Goal: Check status: Check status

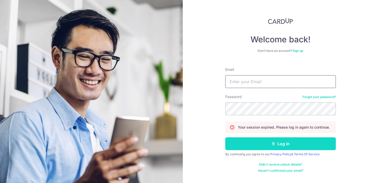
type input "[EMAIL_ADDRESS][DOMAIN_NAME]"
click at [263, 141] on button "Log in" at bounding box center [280, 144] width 111 height 13
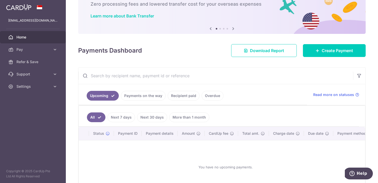
scroll to position [71, 0]
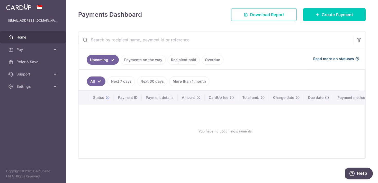
click at [314, 57] on span "Read more on statuses" at bounding box center [333, 58] width 41 height 5
click at [124, 78] on link "Next 7 days" at bounding box center [121, 82] width 28 height 10
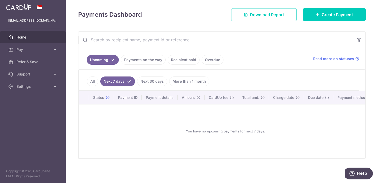
click at [140, 56] on link "Payments on the way" at bounding box center [143, 60] width 45 height 10
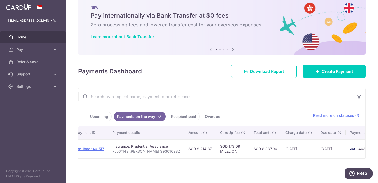
scroll to position [0, 75]
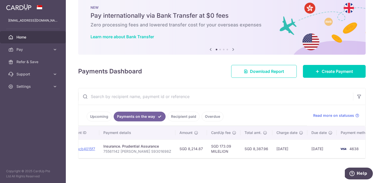
click at [255, 145] on td "SGD 8,387.96" at bounding box center [256, 149] width 32 height 19
copy td "8,387.96"
click at [185, 146] on td "SGD 8,214.87" at bounding box center [191, 149] width 32 height 19
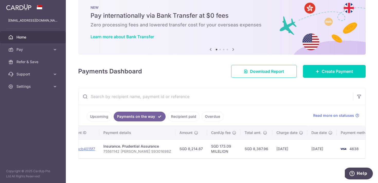
copy td "8,214.87"
